Goal: Check status

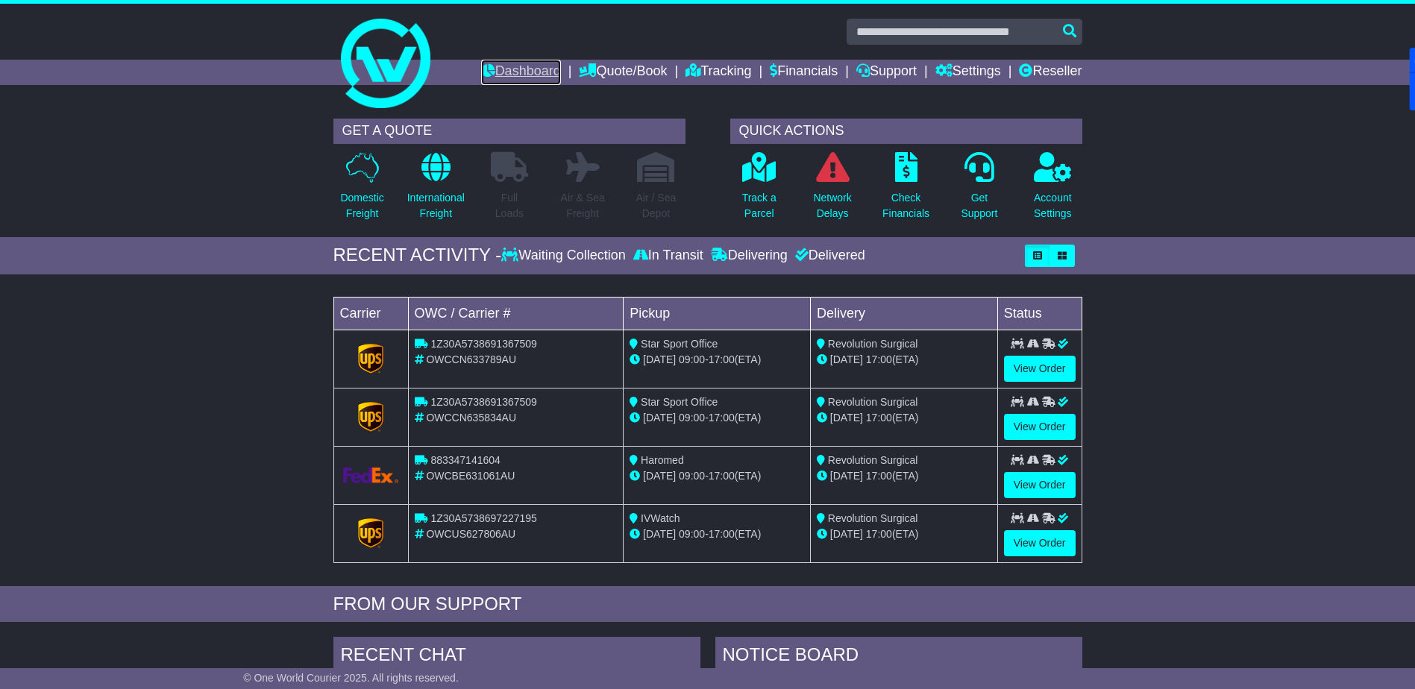
click at [504, 71] on link "Dashboard" at bounding box center [521, 72] width 80 height 25
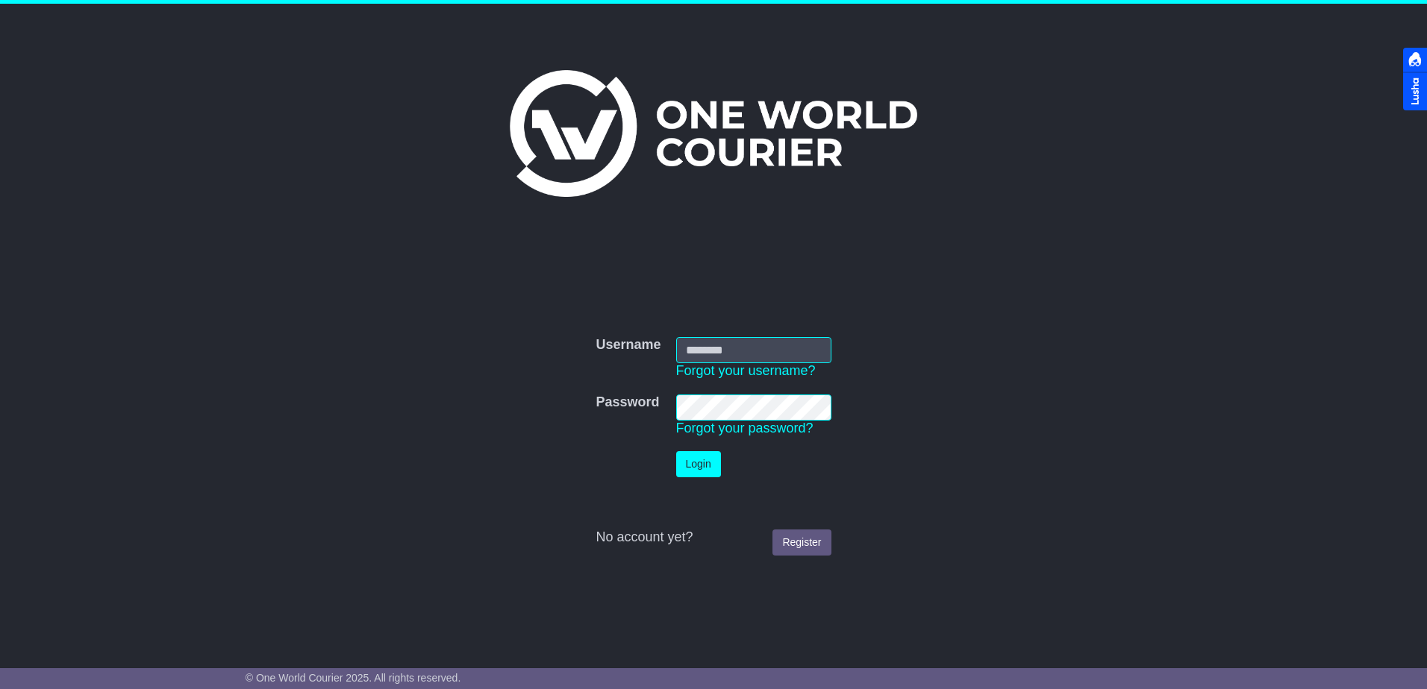
type input "**********"
click at [706, 454] on button "Login" at bounding box center [698, 464] width 45 height 26
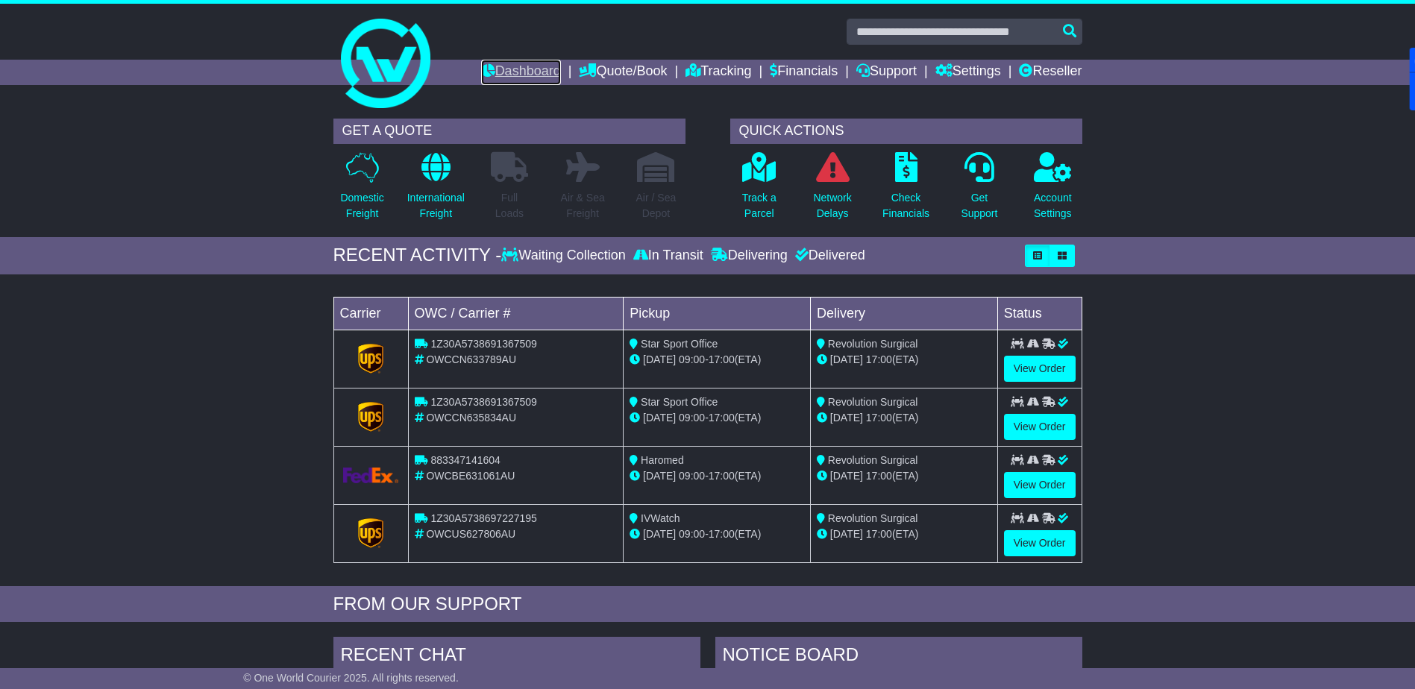
click at [501, 65] on link "Dashboard" at bounding box center [521, 72] width 80 height 25
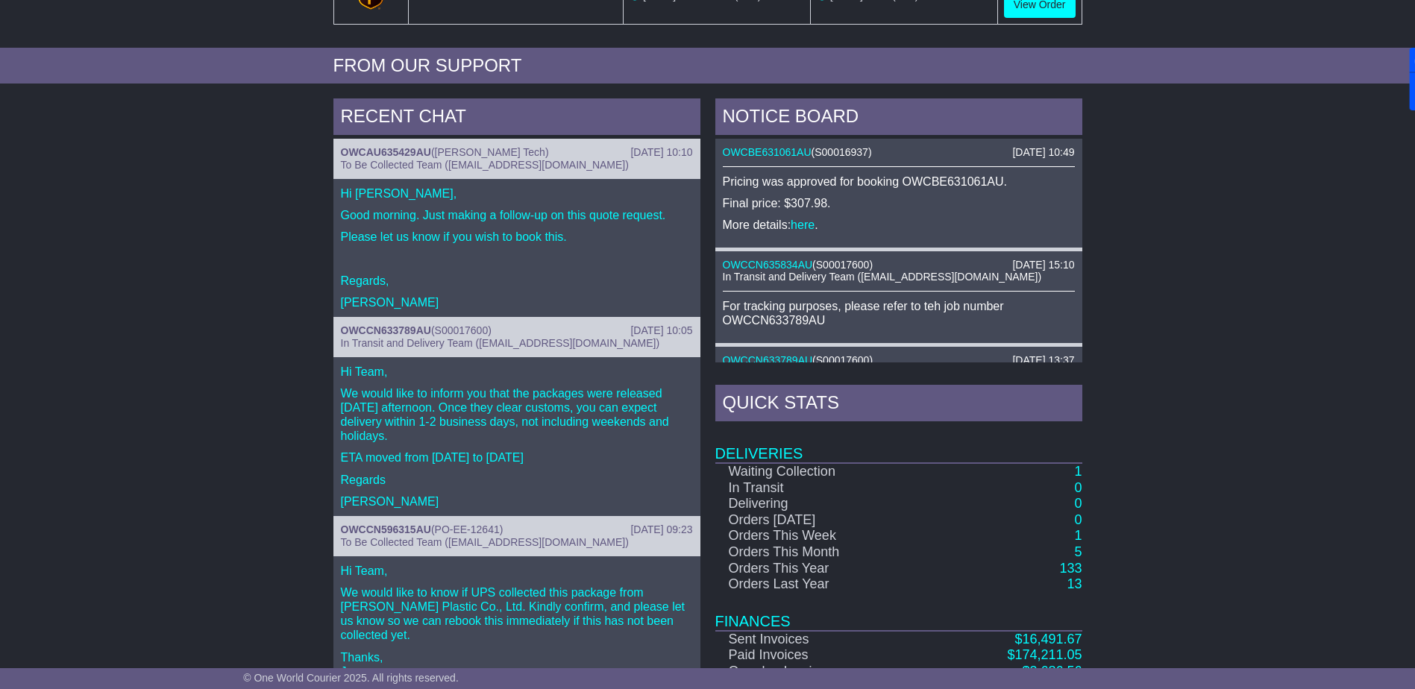
scroll to position [615, 0]
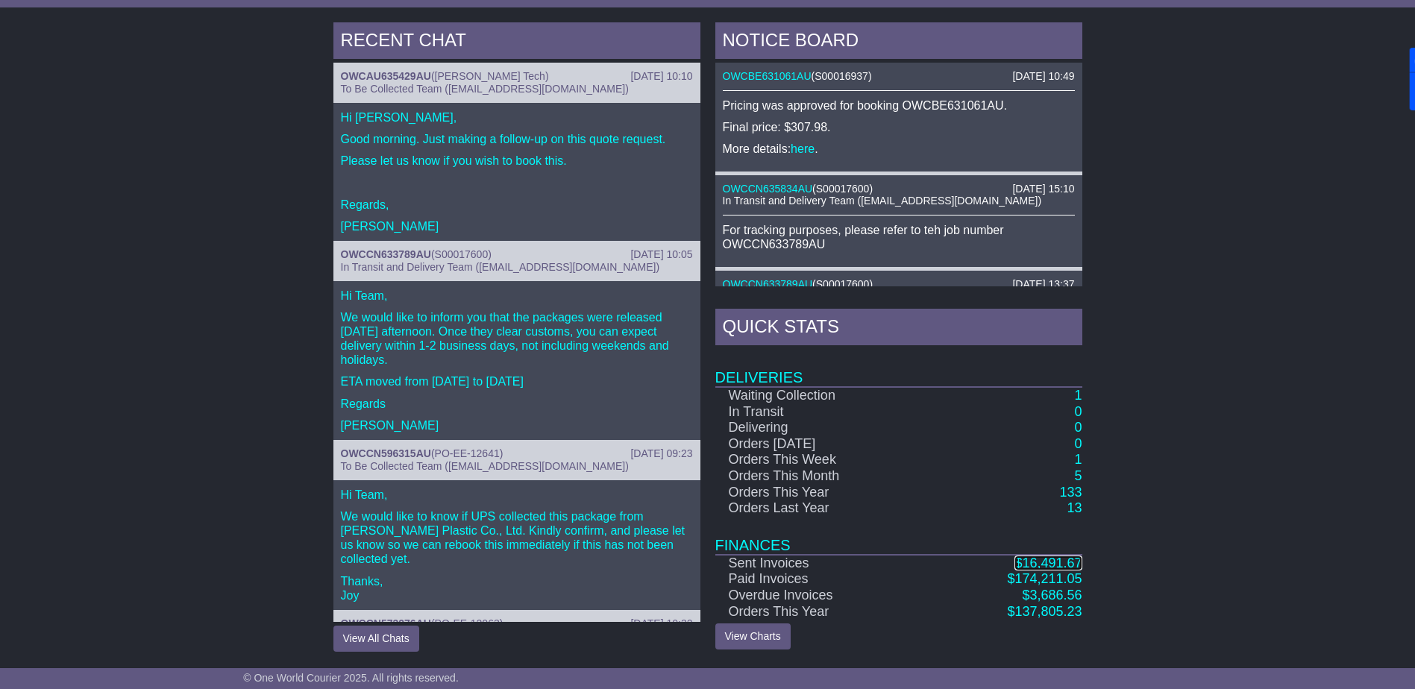
click at [1043, 566] on span "16,491.67" at bounding box center [1052, 563] width 60 height 15
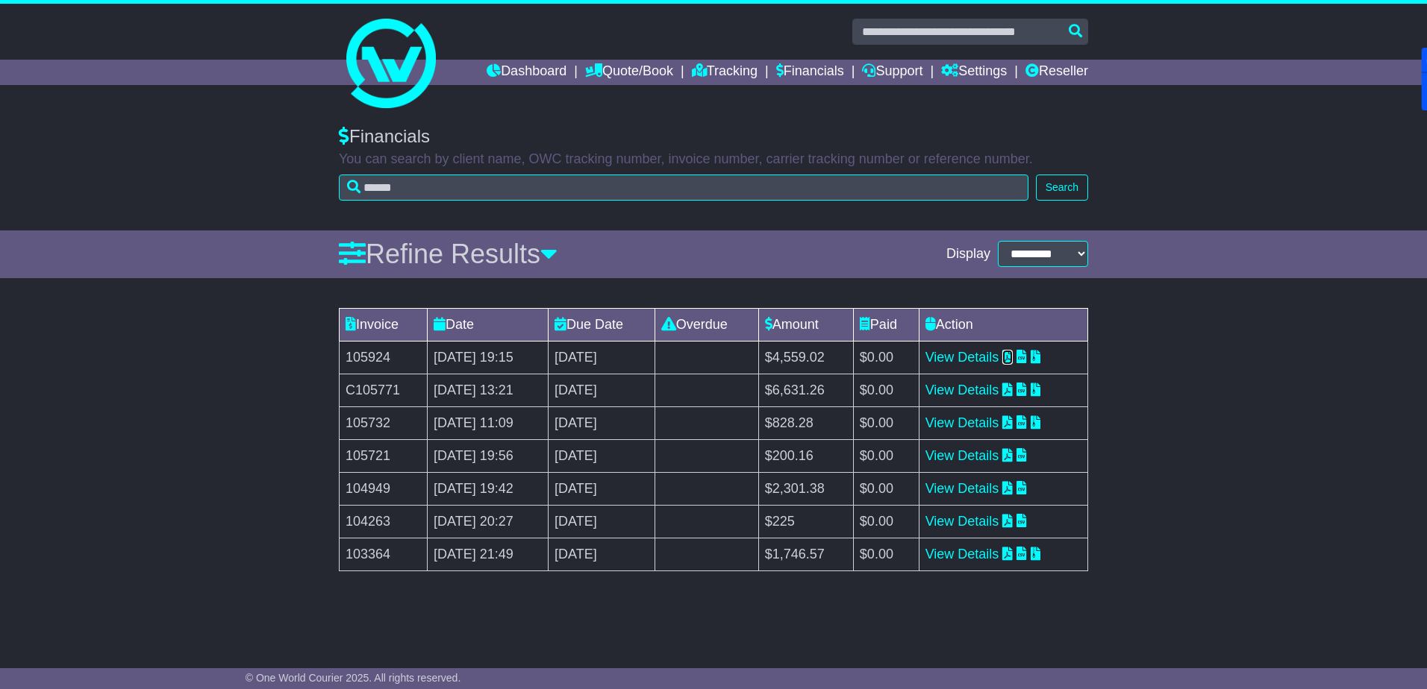
click at [1013, 357] on icon at bounding box center [1007, 356] width 10 height 13
click at [522, 64] on link "Dashboard" at bounding box center [526, 72] width 80 height 25
